Goal: Information Seeking & Learning: Learn about a topic

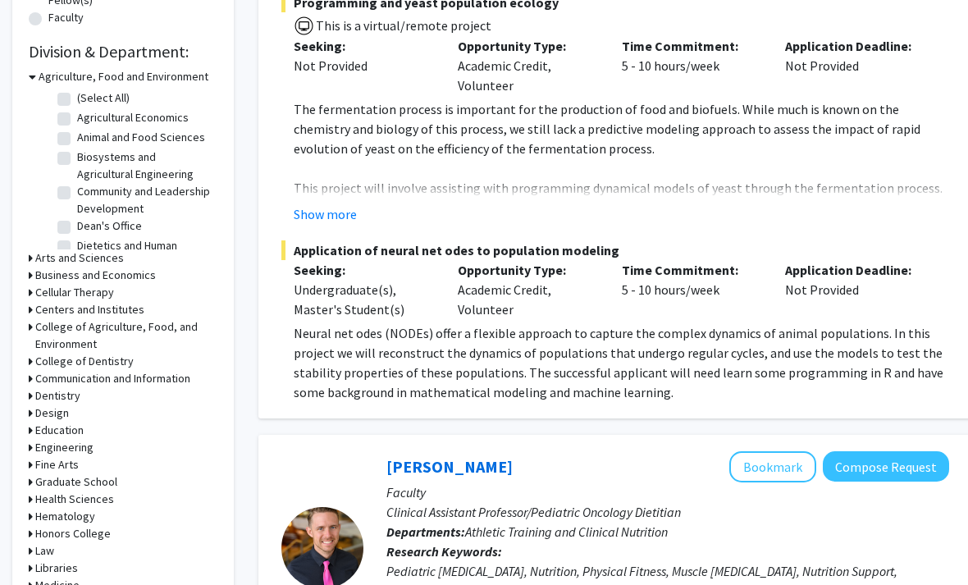
scroll to position [467, 0]
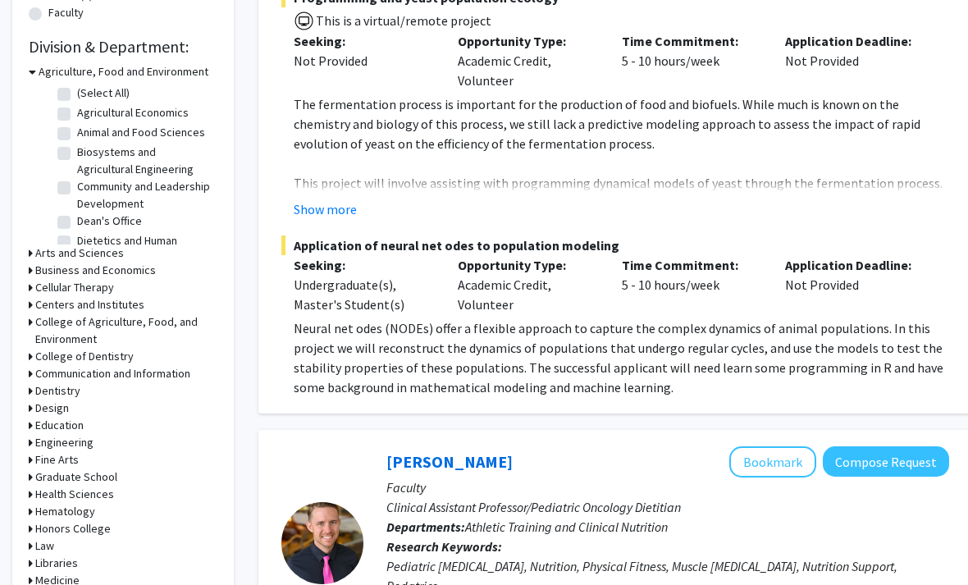
click at [47, 253] on h3 "Arts and Sciences" at bounding box center [79, 253] width 89 height 17
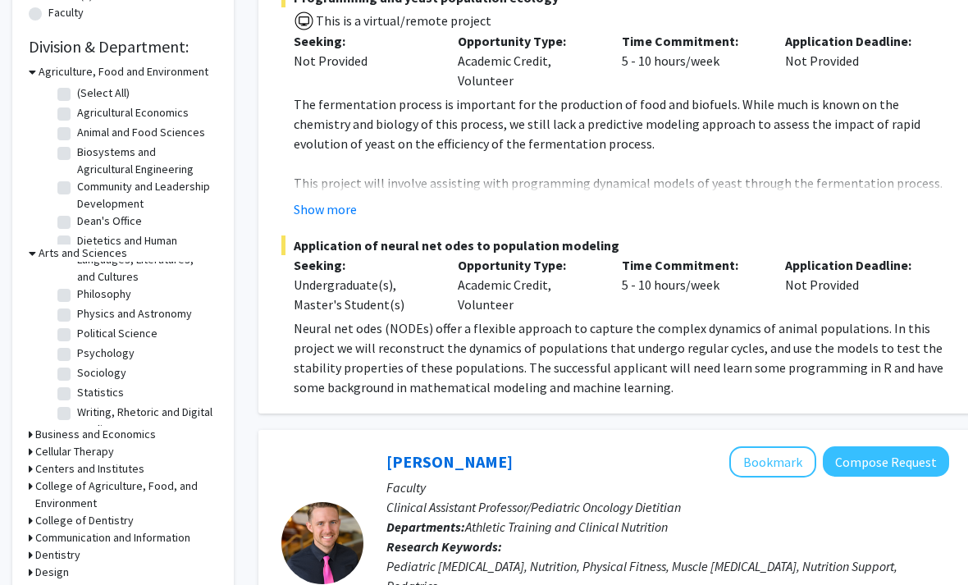
scroll to position [334, 0]
click at [77, 345] on label "Psychology" at bounding box center [105, 353] width 57 height 17
click at [77, 345] on input "Psychology" at bounding box center [82, 350] width 11 height 11
checkbox input "true"
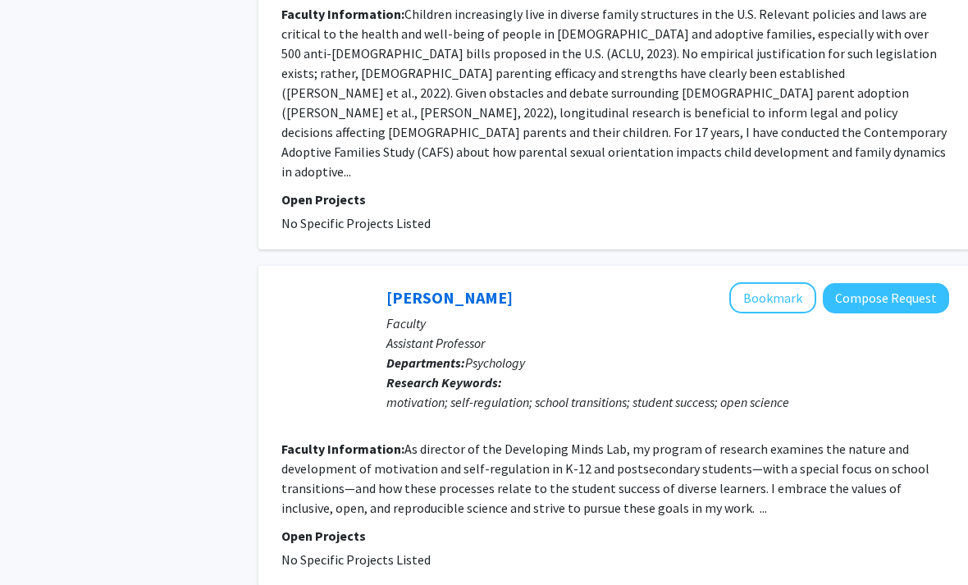
scroll to position [3494, 0]
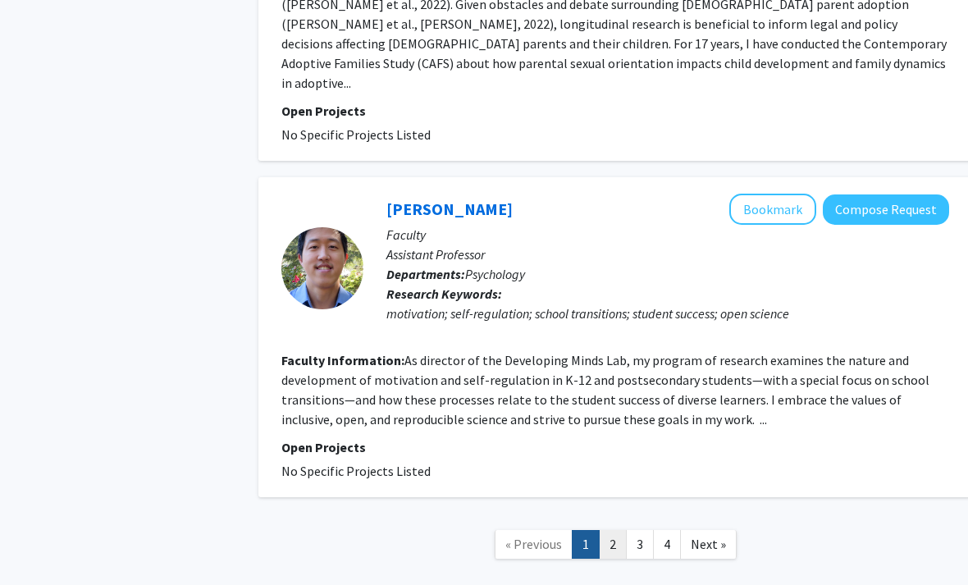
click at [606, 530] on link "2" at bounding box center [613, 544] width 28 height 29
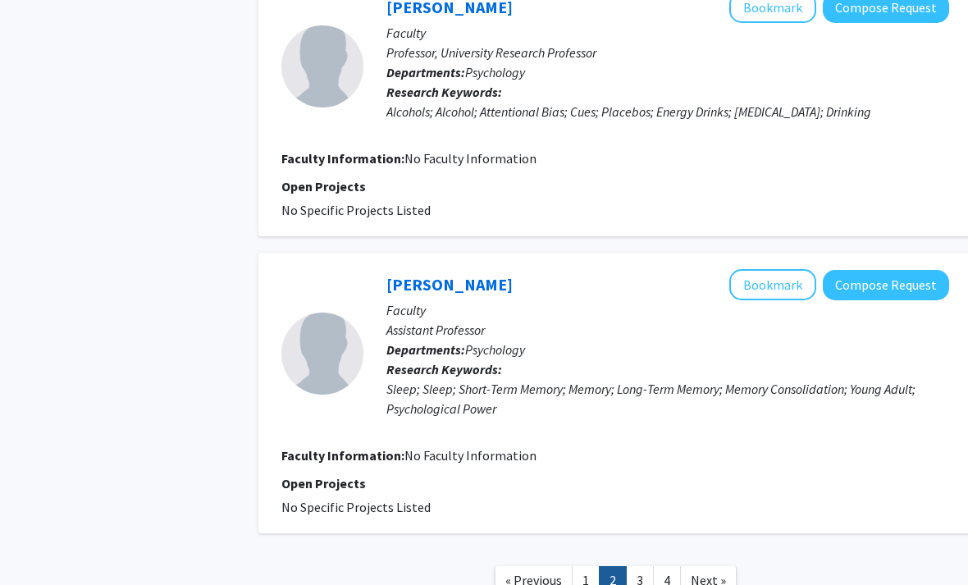
scroll to position [2562, 0]
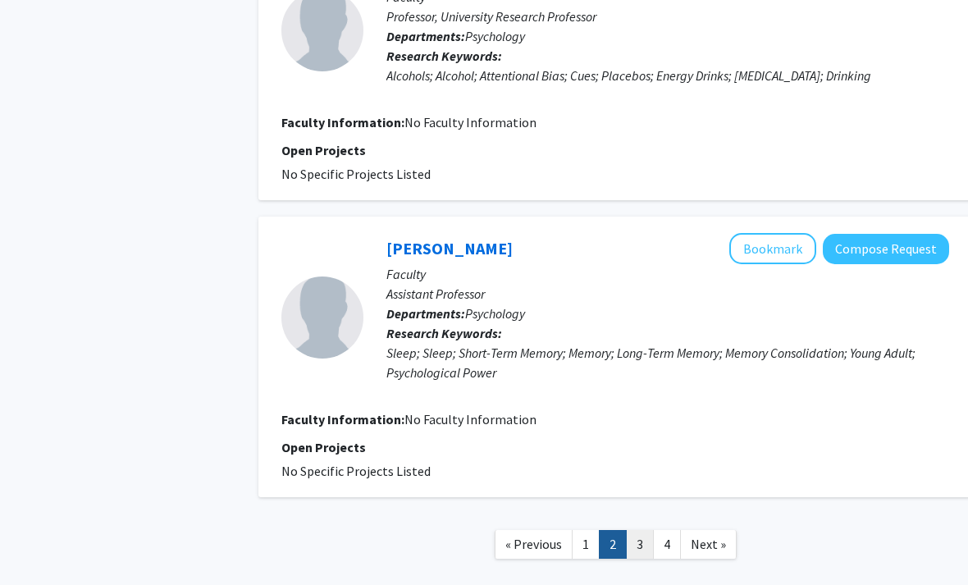
click at [635, 530] on link "3" at bounding box center [640, 544] width 28 height 29
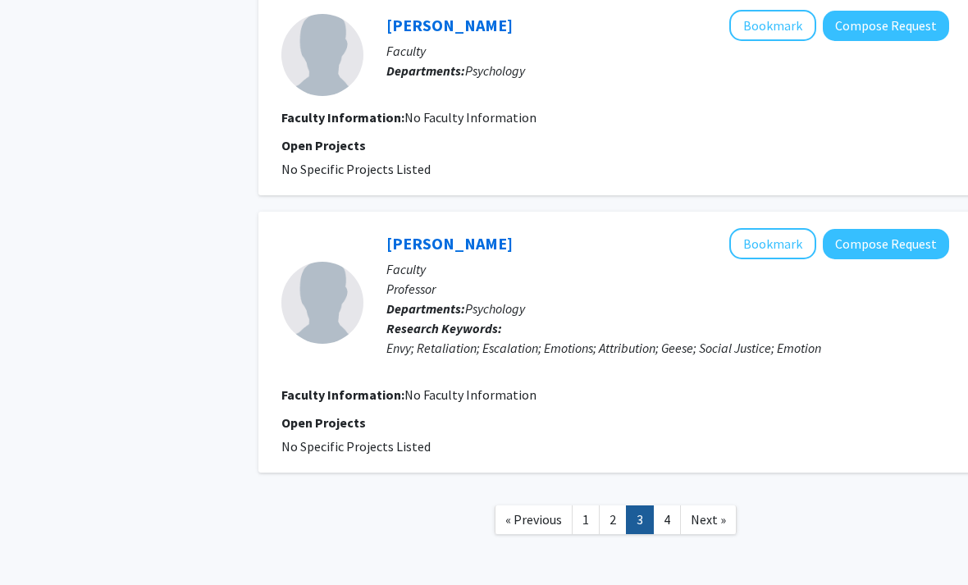
scroll to position [2247, 0]
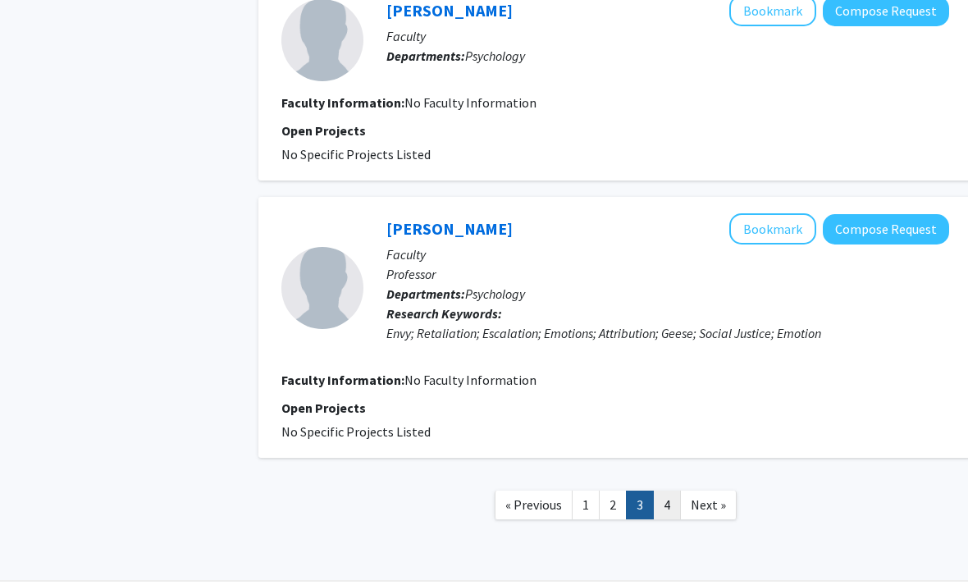
click at [664, 512] on link "4" at bounding box center [667, 504] width 28 height 29
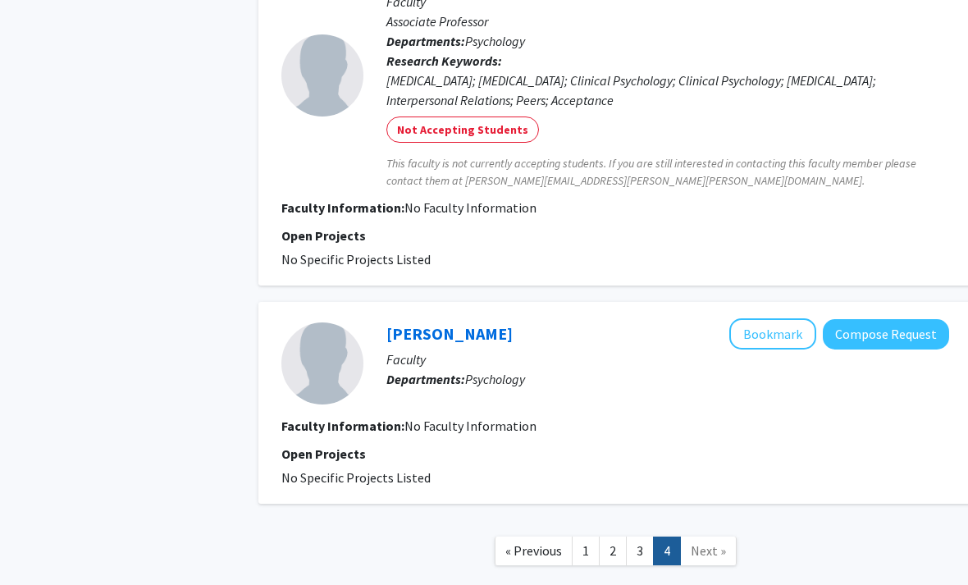
scroll to position [704, 0]
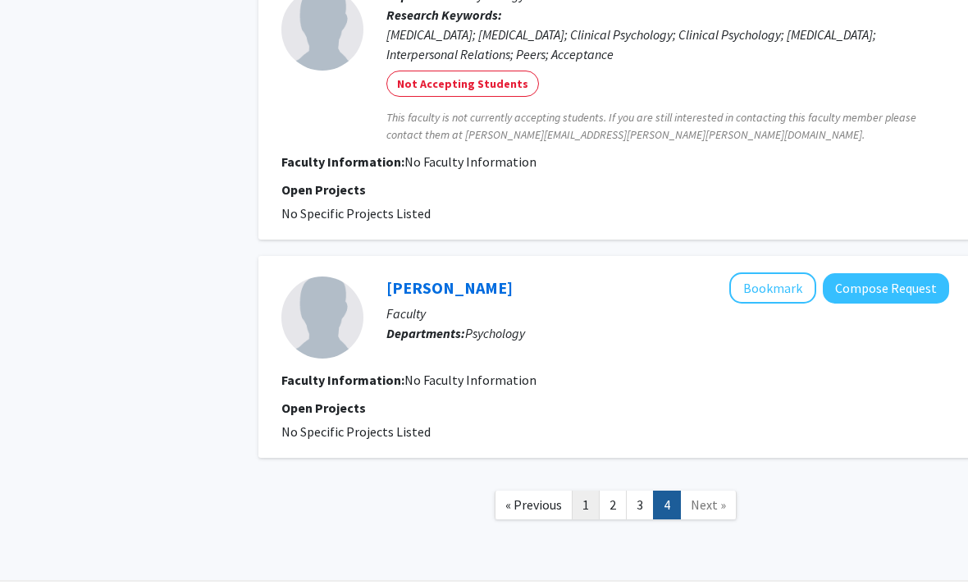
click at [579, 513] on link "1" at bounding box center [586, 504] width 28 height 29
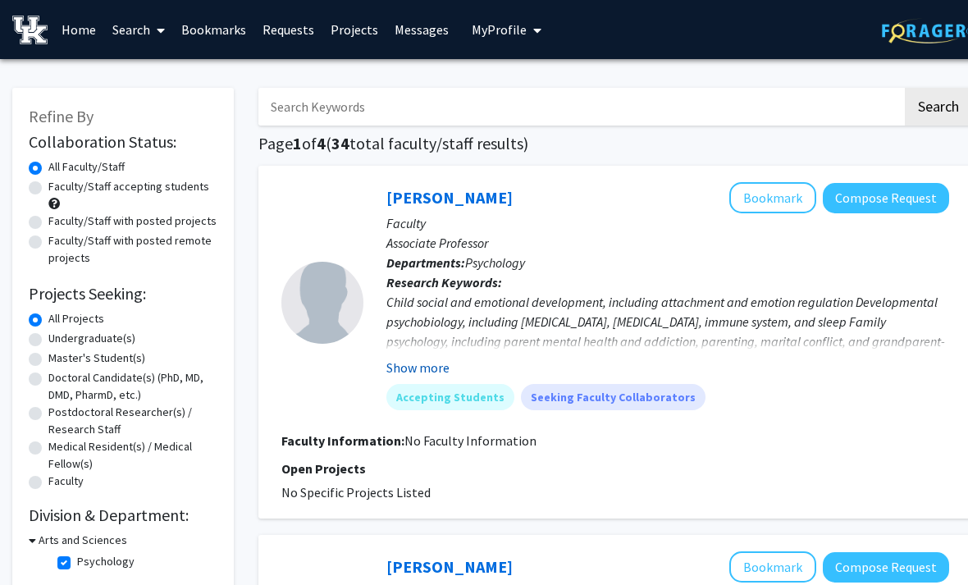
click at [393, 366] on button "Show more" at bounding box center [417, 368] width 63 height 20
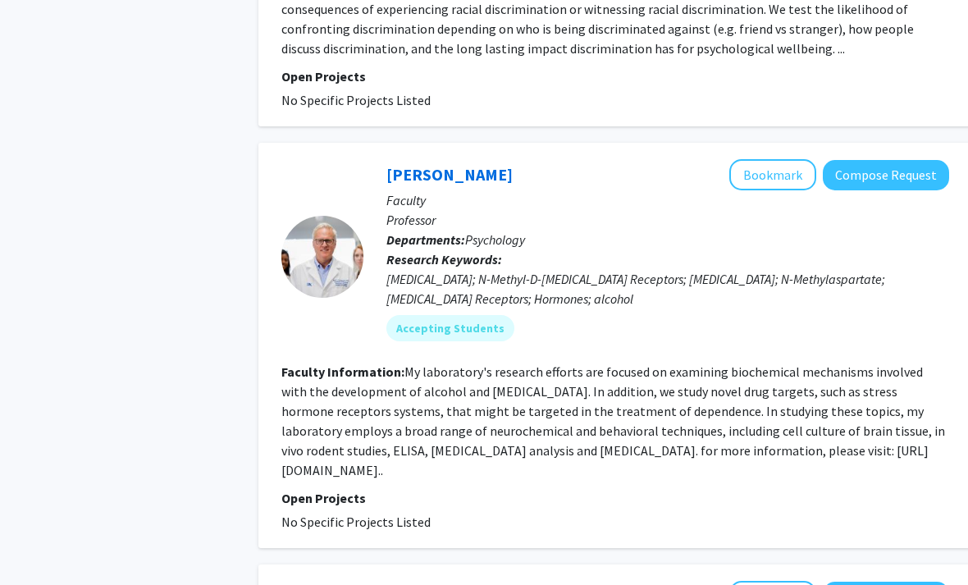
scroll to position [1645, 0]
